Goal: Navigation & Orientation: Find specific page/section

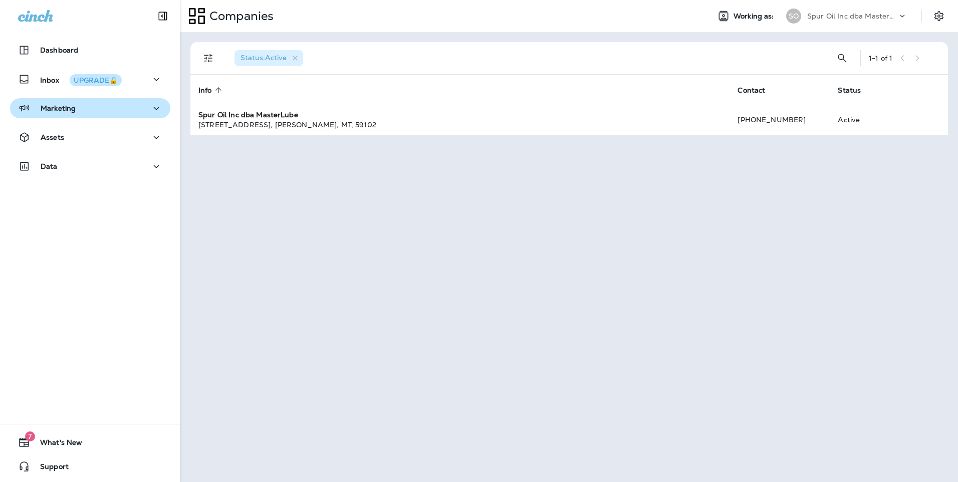
drag, startPoint x: 101, startPoint y: 120, endPoint x: 102, endPoint y: 115, distance: 5.2
click at [101, 119] on div "Marketing" at bounding box center [90, 110] width 180 height 25
click at [102, 115] on button "Marketing" at bounding box center [90, 108] width 160 height 20
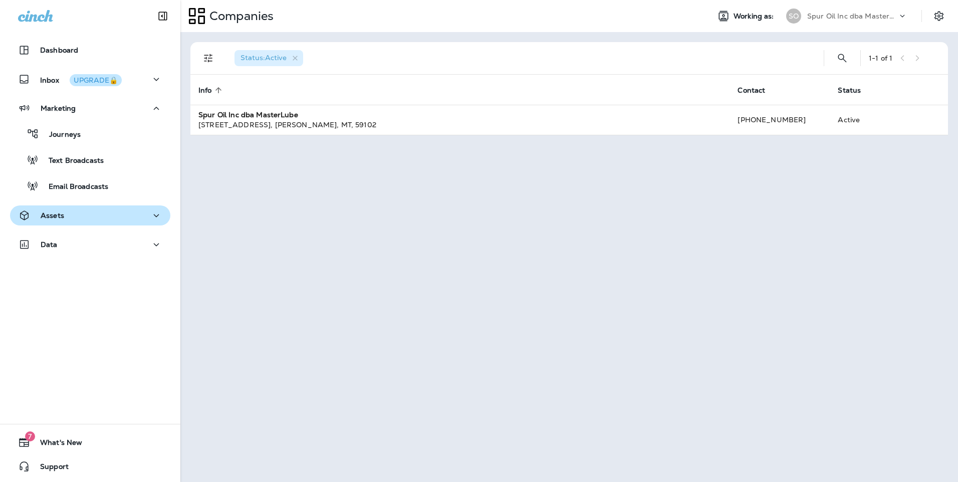
click at [94, 217] on div "Assets" at bounding box center [90, 215] width 144 height 13
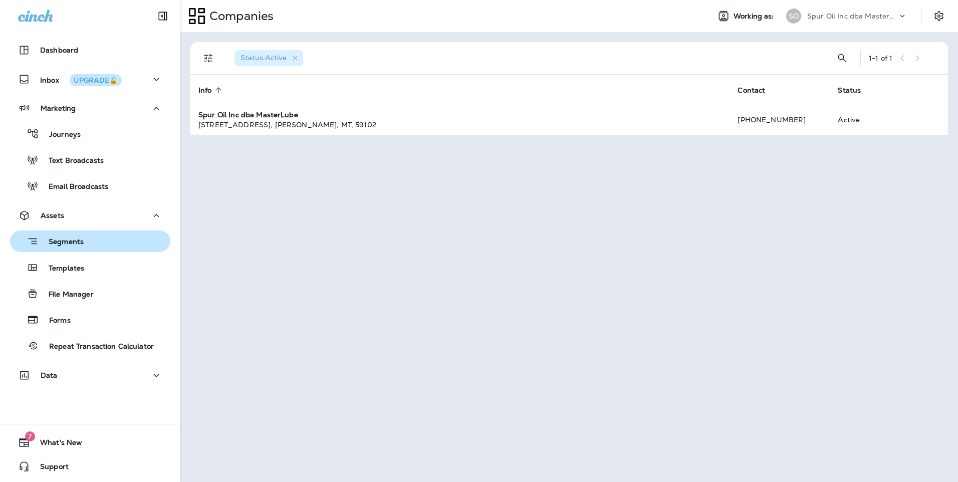
click at [118, 248] on div "Segments" at bounding box center [90, 241] width 152 height 16
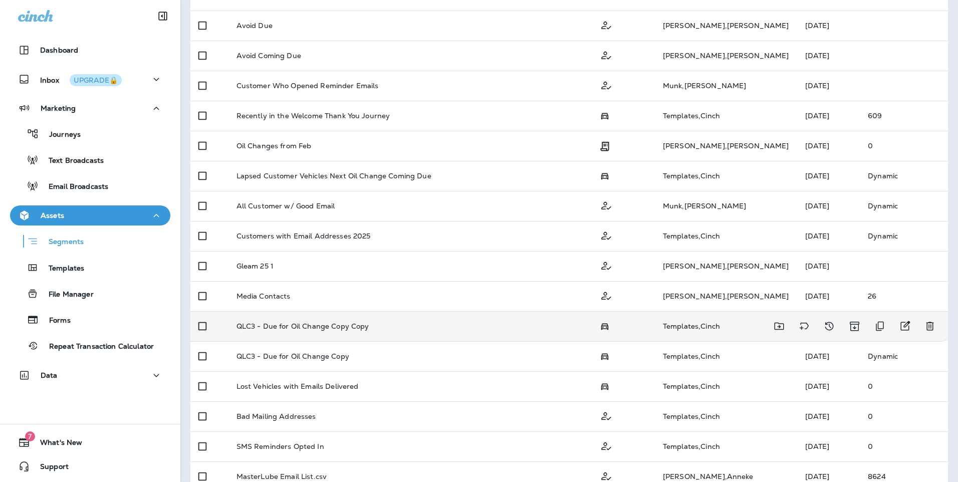
scroll to position [200, 0]
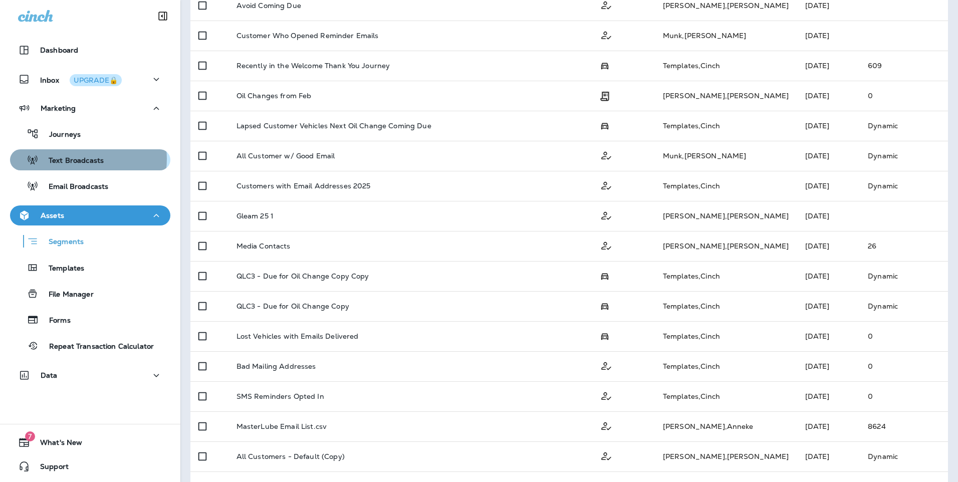
click at [81, 159] on p "Text Broadcasts" at bounding box center [71, 161] width 65 height 10
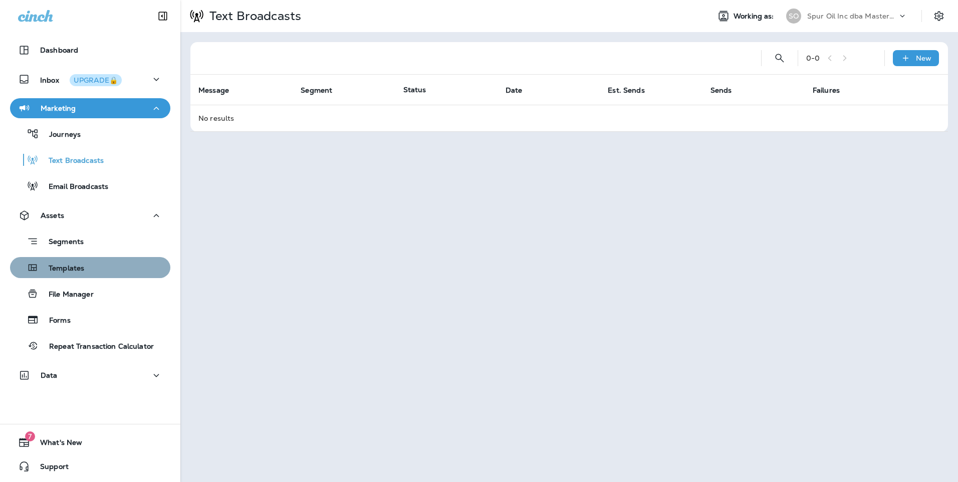
click at [95, 264] on div "Templates" at bounding box center [90, 267] width 152 height 15
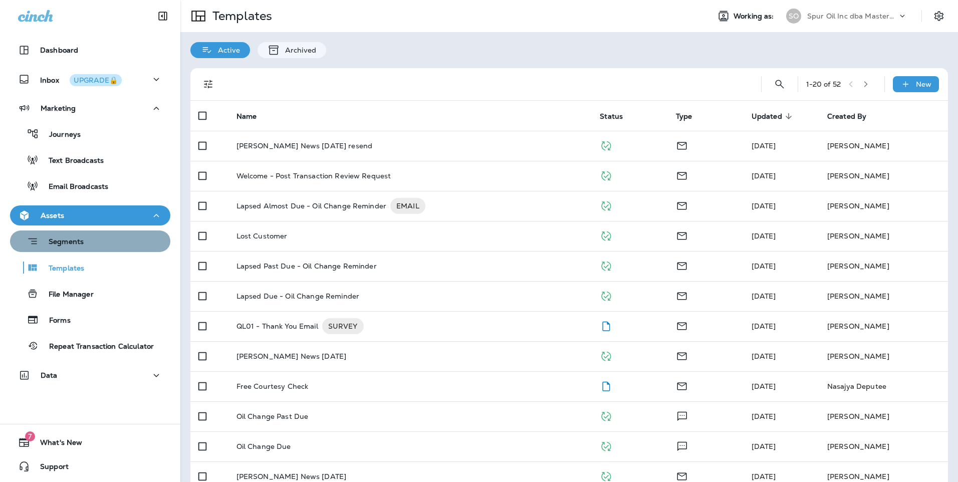
click at [97, 241] on div "Segments" at bounding box center [90, 241] width 152 height 16
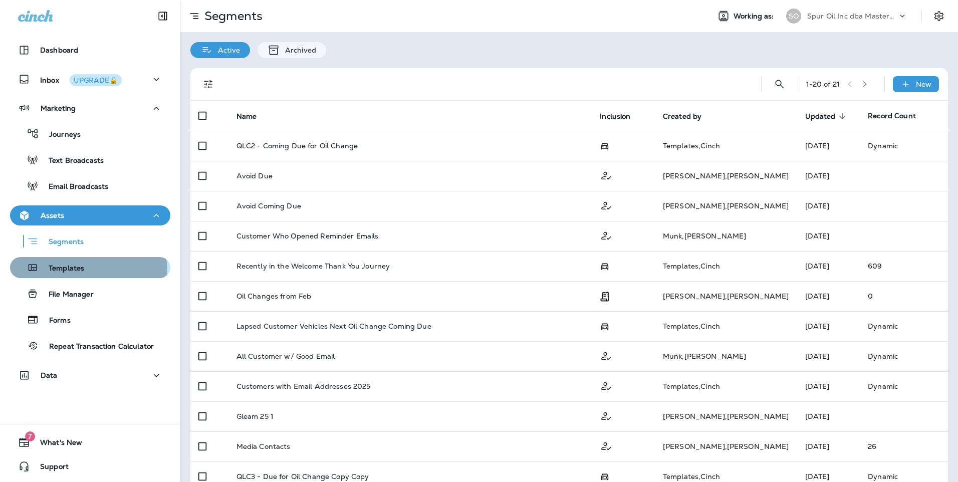
click at [70, 273] on p "Templates" at bounding box center [62, 269] width 46 height 10
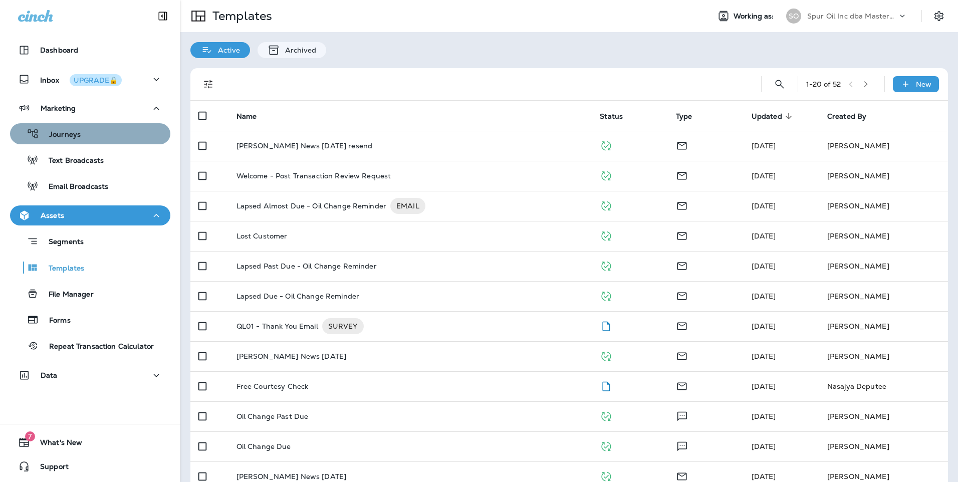
click at [120, 136] on div "Journeys" at bounding box center [90, 133] width 152 height 15
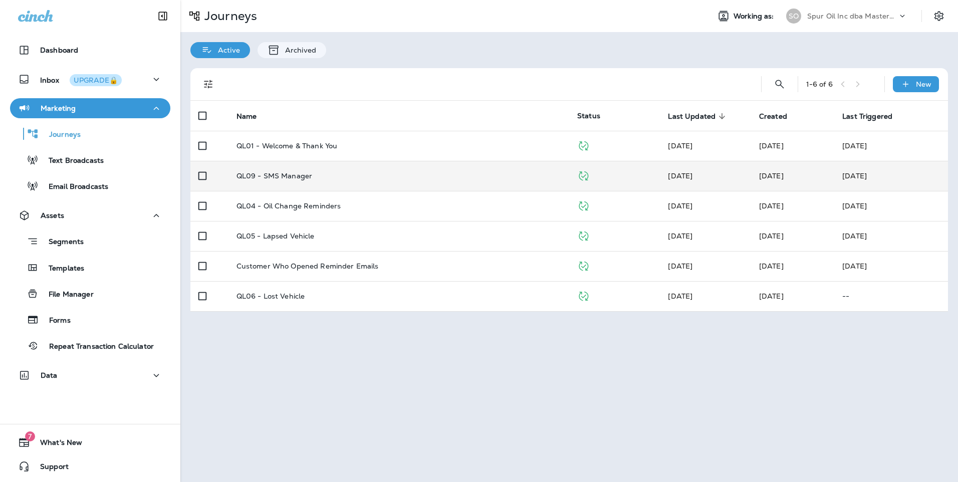
click at [403, 187] on td "QL09 - SMS Manager" at bounding box center [398, 176] width 341 height 30
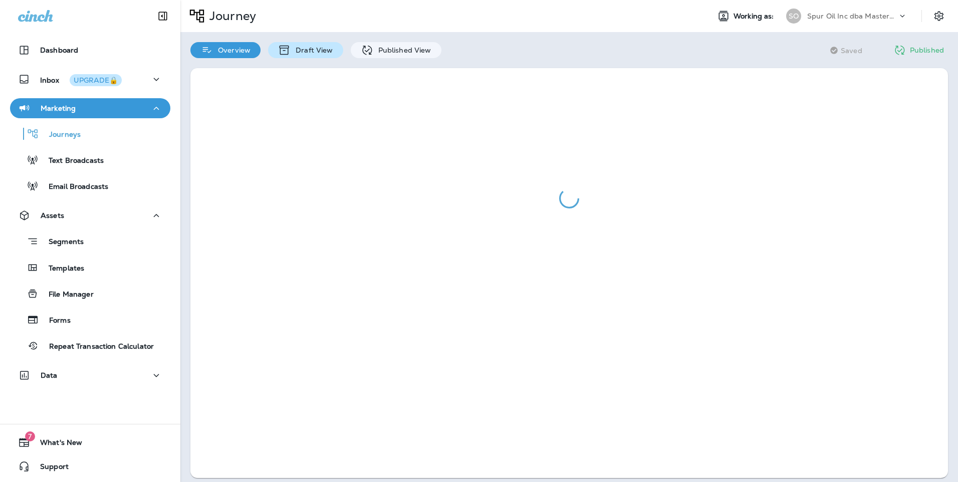
click at [307, 56] on div "Draft View" at bounding box center [305, 50] width 75 height 16
